Goal: Find contact information: Find contact information

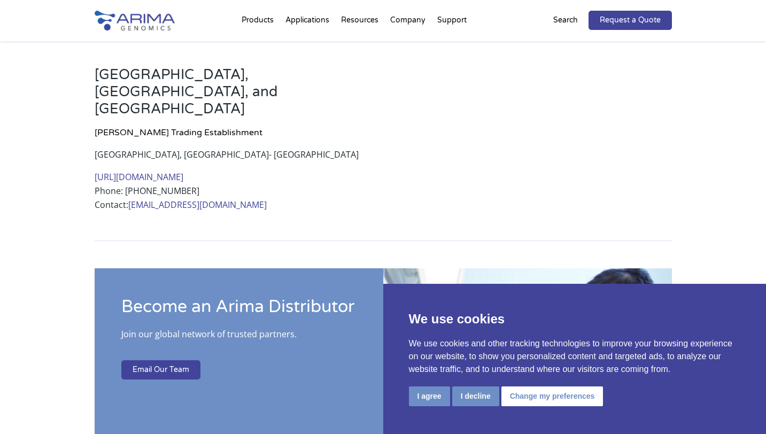
scroll to position [1138, 0]
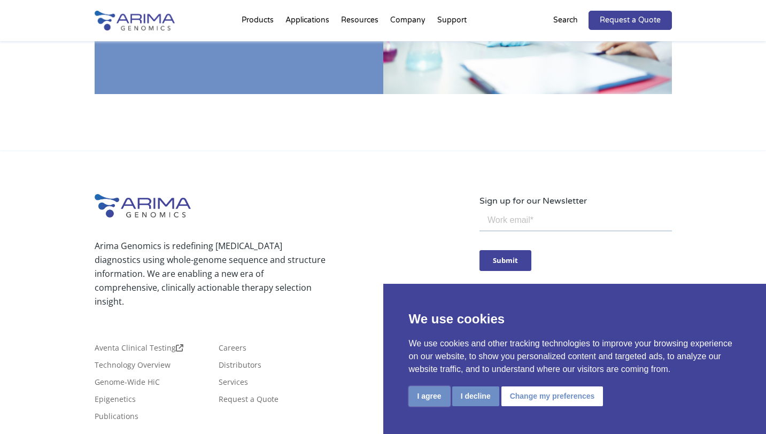
click at [416, 392] on button "I agree" at bounding box center [429, 397] width 41 height 20
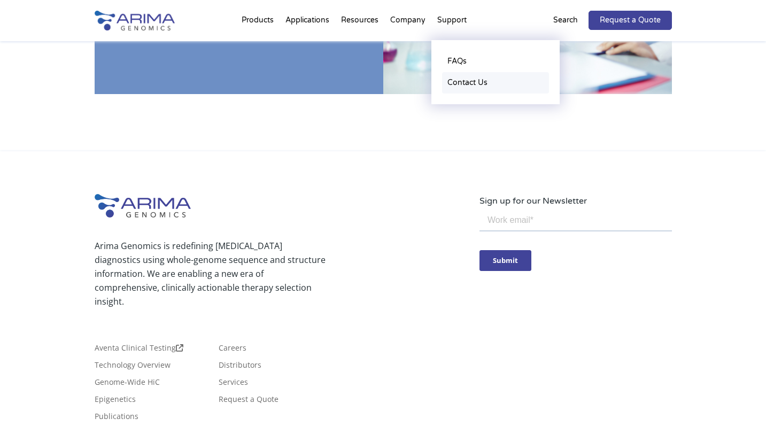
click at [470, 81] on link "Contact Us" at bounding box center [495, 82] width 107 height 21
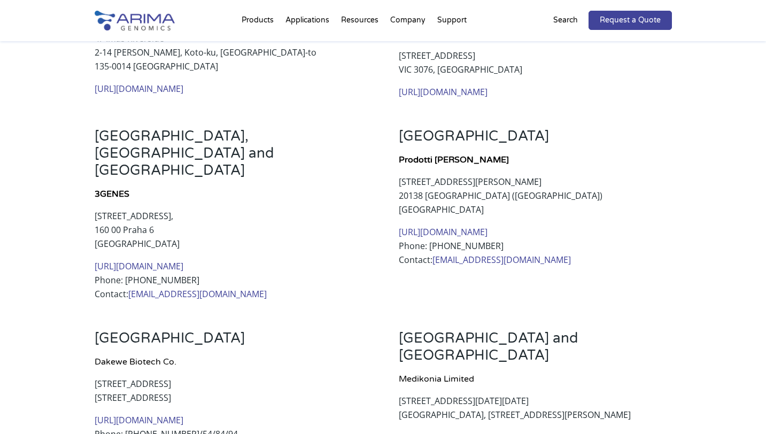
scroll to position [276, 0]
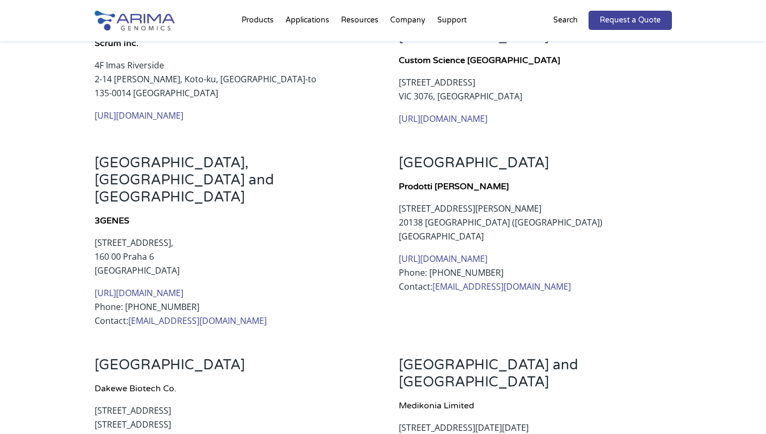
click at [571, 197] on h4 "Prodotti [PERSON_NAME]" at bounding box center [535, 191] width 273 height 22
click at [472, 257] on link "[URL][DOMAIN_NAME]" at bounding box center [443, 259] width 89 height 12
click at [139, 287] on link "[URL][DOMAIN_NAME]" at bounding box center [139, 293] width 89 height 12
drag, startPoint x: 127, startPoint y: 179, endPoint x: 97, endPoint y: 179, distance: 29.9
click at [97, 215] on strong "3GENES" at bounding box center [112, 220] width 35 height 11
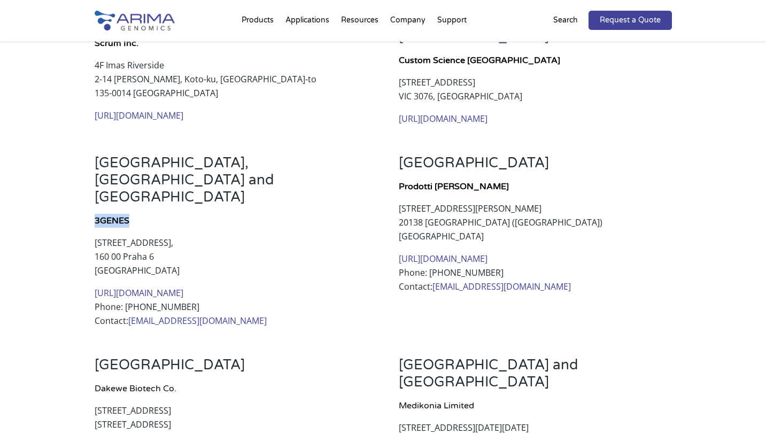
copy strong "3GENES"
drag, startPoint x: 152, startPoint y: 232, endPoint x: 96, endPoint y: 207, distance: 61.3
click at [96, 236] on p "[STREET_ADDRESS]" at bounding box center [231, 261] width 273 height 50
copy p "[STREET_ADDRESS]"
